Goal: Navigation & Orientation: Find specific page/section

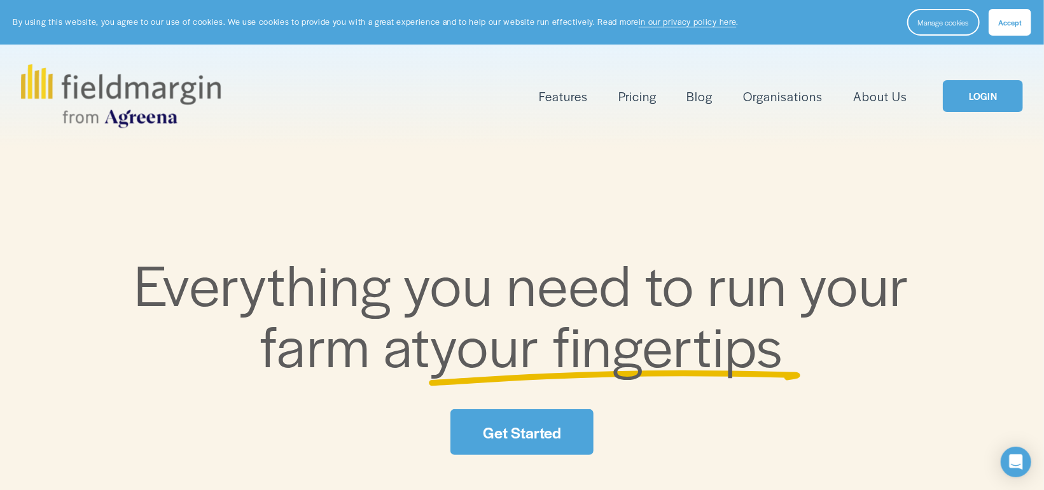
click at [974, 90] on link "LOGIN" at bounding box center [983, 96] width 80 height 32
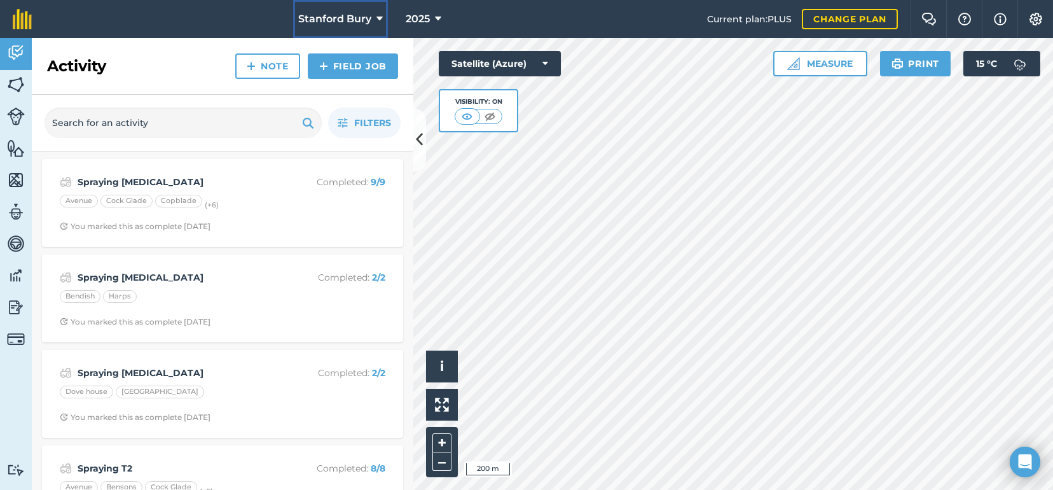
click at [362, 17] on span "Stanford Bury" at bounding box center [334, 18] width 73 height 15
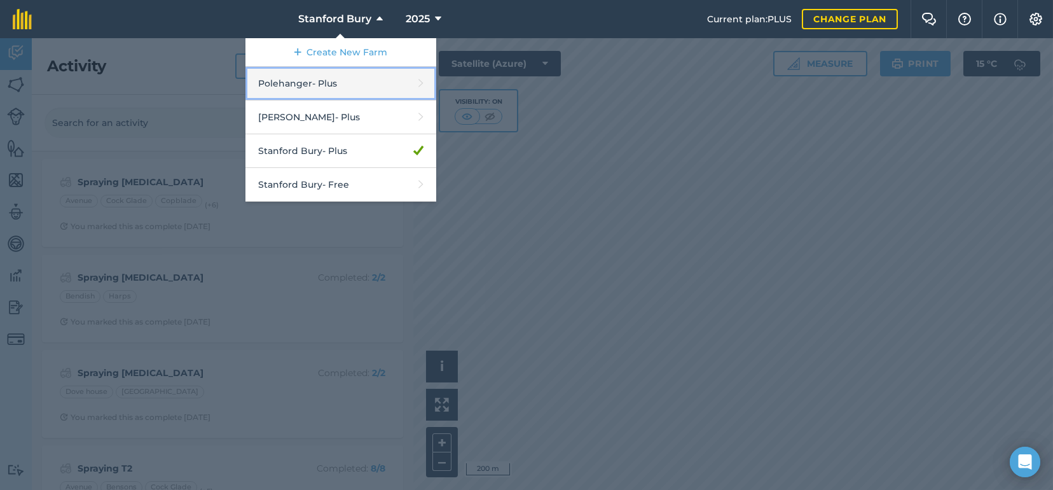
click at [282, 81] on link "Polehanger - Plus" at bounding box center [341, 84] width 191 height 34
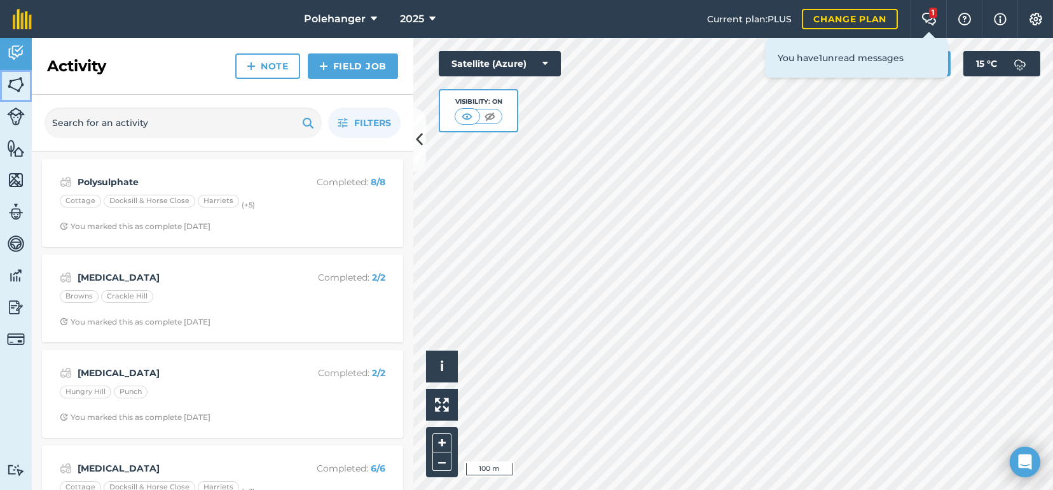
click at [17, 78] on img at bounding box center [16, 84] width 18 height 19
